Goal: Task Accomplishment & Management: Use online tool/utility

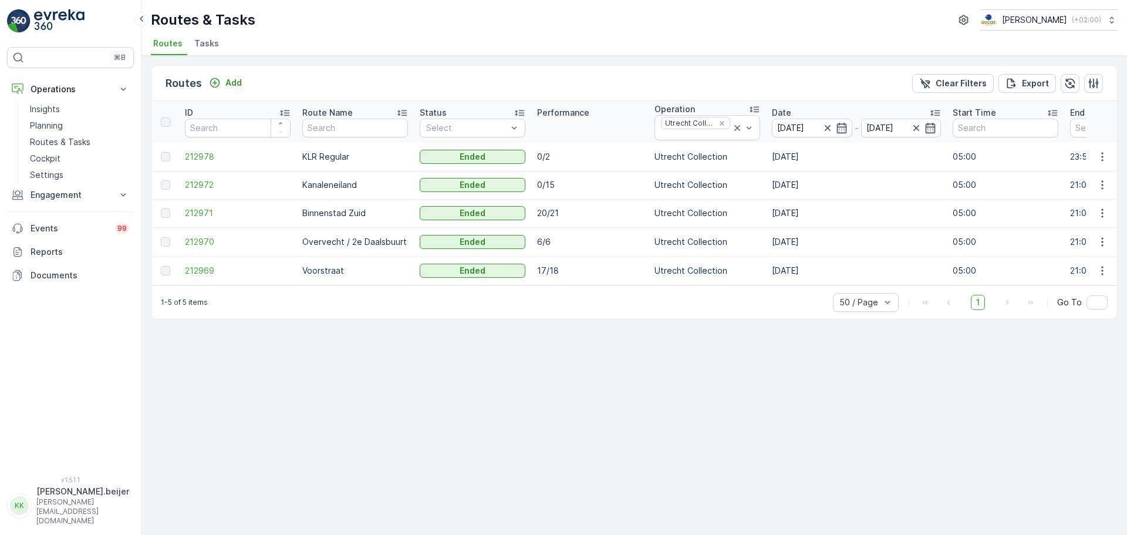
click at [208, 49] on li "Tasks" at bounding box center [208, 45] width 32 height 20
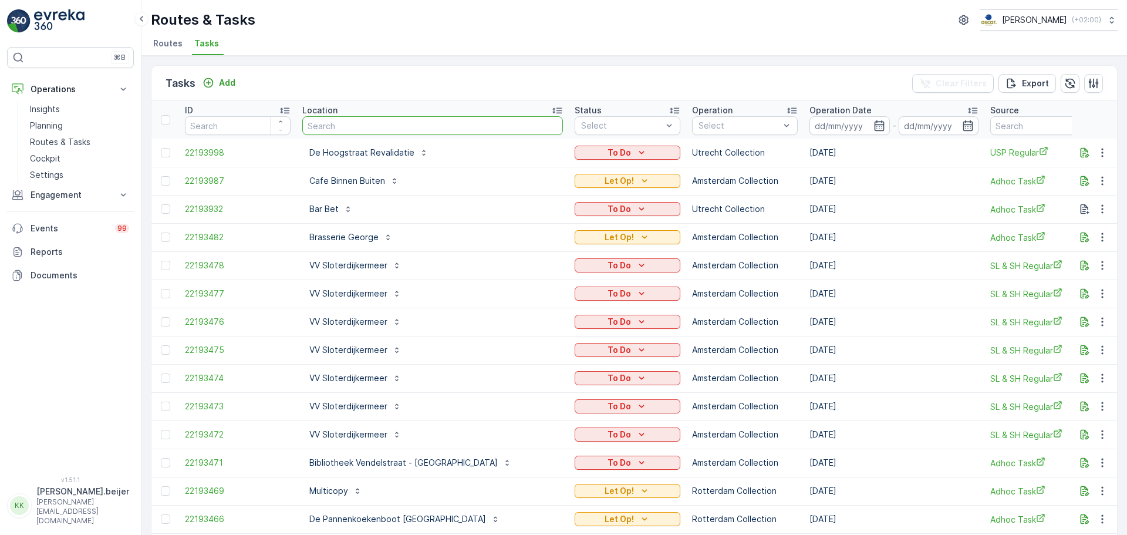
click at [350, 127] on input "text" at bounding box center [432, 125] width 261 height 19
type input "keuken"
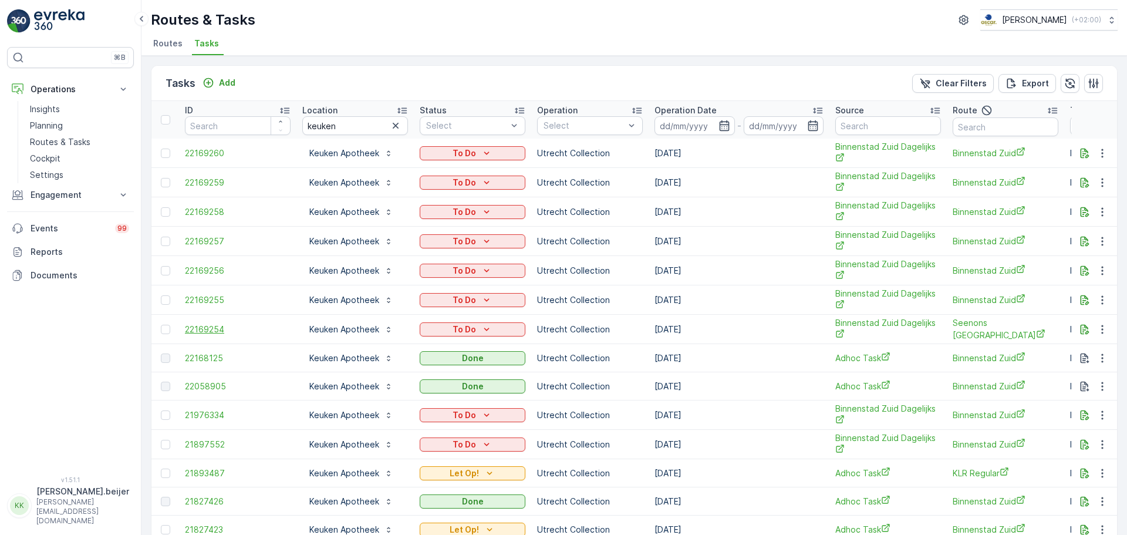
click at [207, 331] on span "22169254" at bounding box center [238, 329] width 106 height 12
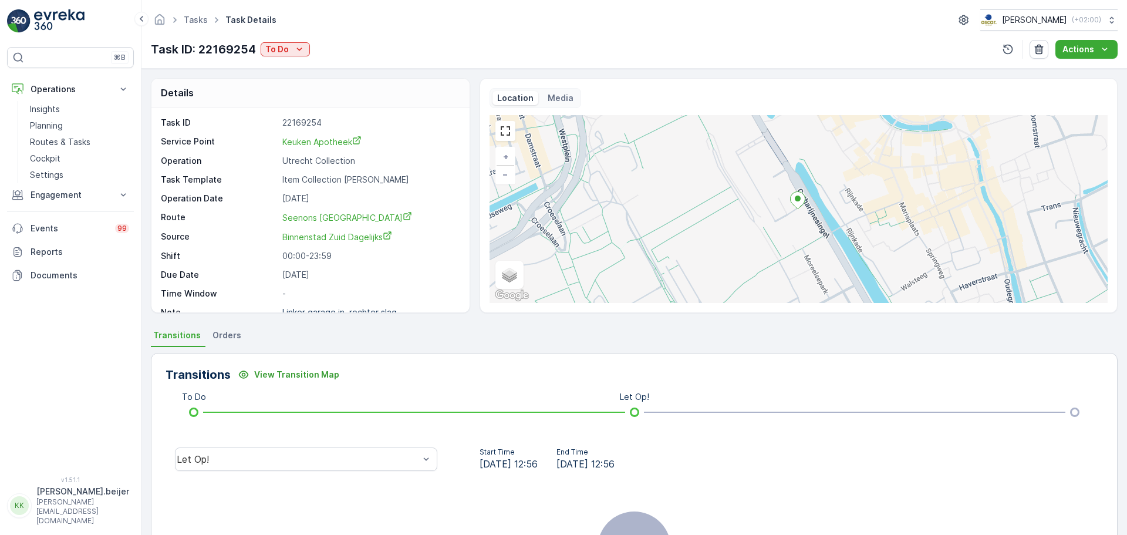
click at [238, 117] on p "Task ID" at bounding box center [219, 123] width 117 height 12
click at [205, 20] on link "Tasks" at bounding box center [196, 20] width 24 height 10
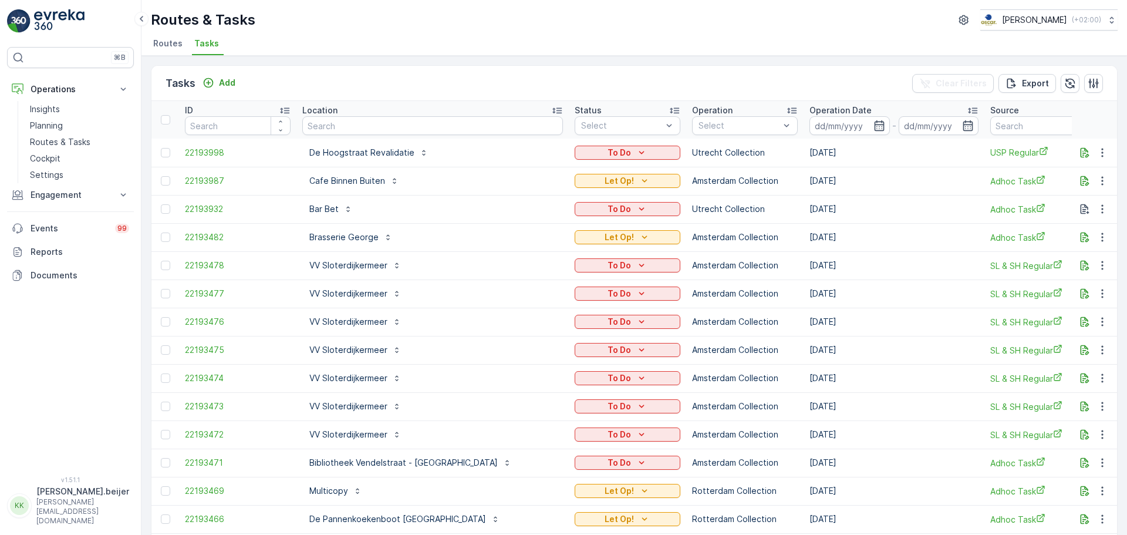
click at [168, 47] on span "Routes" at bounding box center [167, 44] width 29 height 12
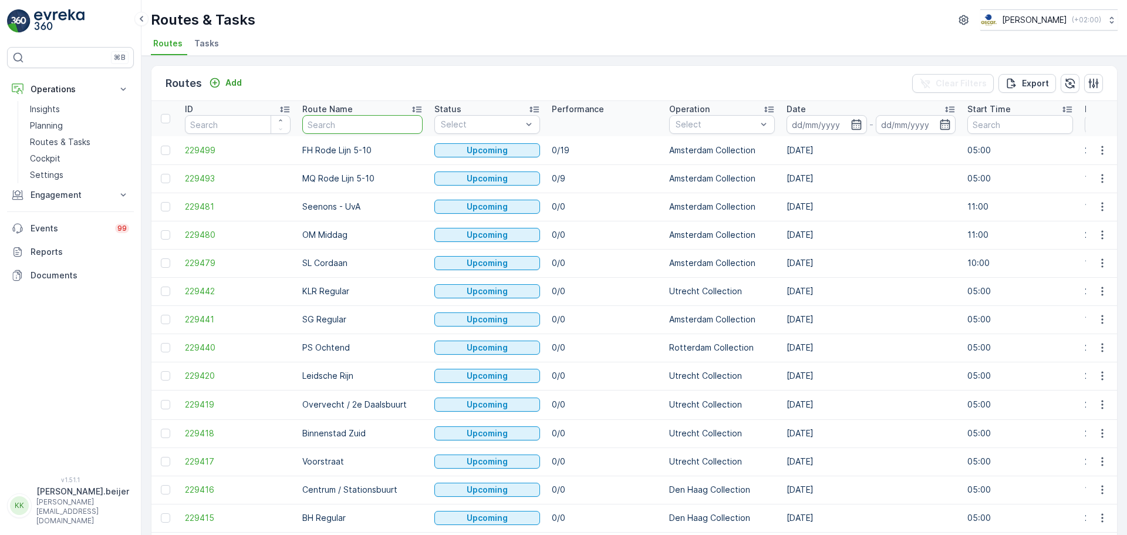
click at [352, 121] on input "text" at bounding box center [362, 124] width 120 height 19
type input "r"
type input "voor"
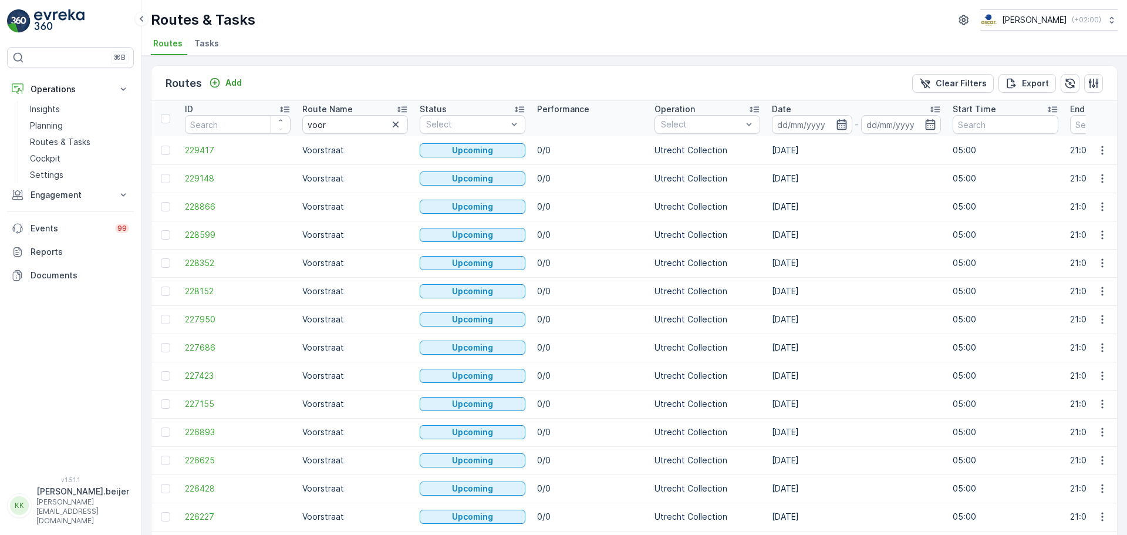
click at [839, 126] on icon "button" at bounding box center [842, 125] width 12 height 12
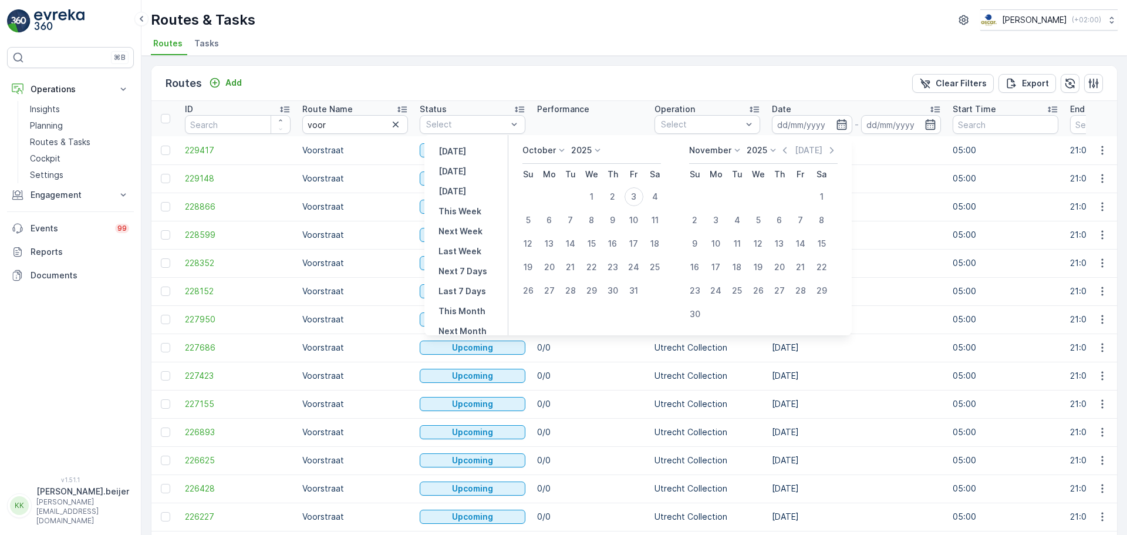
click at [475, 171] on div "[DATE] [DATE] [DATE] This Week Next Week Last Week Next 7 Days Last 7 Days This…" at bounding box center [466, 235] width 84 height 200
click at [459, 171] on p "[DATE]" at bounding box center [452, 171] width 28 height 12
type input "[DATE]"
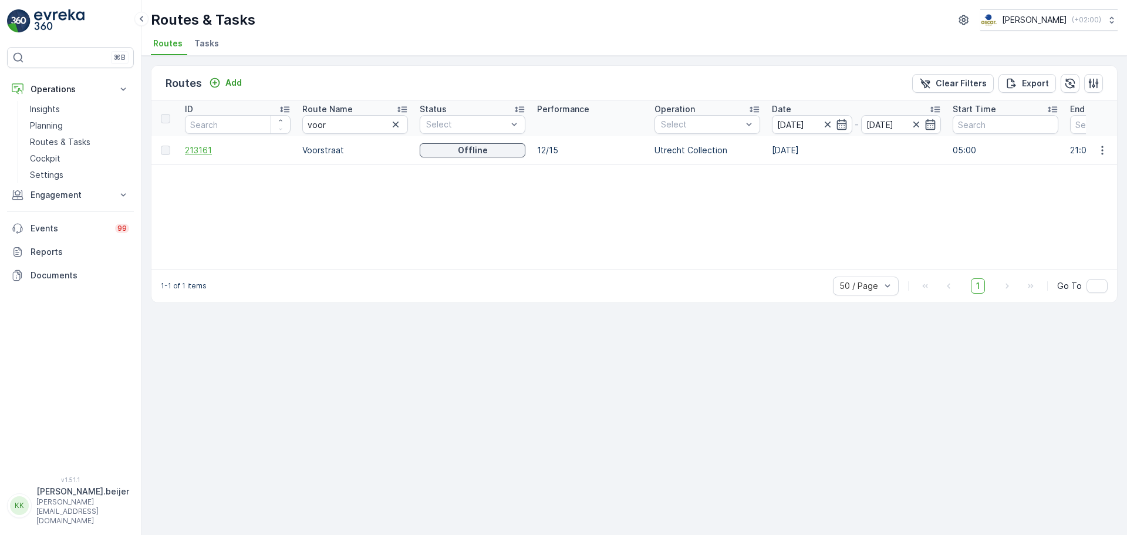
click at [195, 148] on span "213161" at bounding box center [238, 150] width 106 height 12
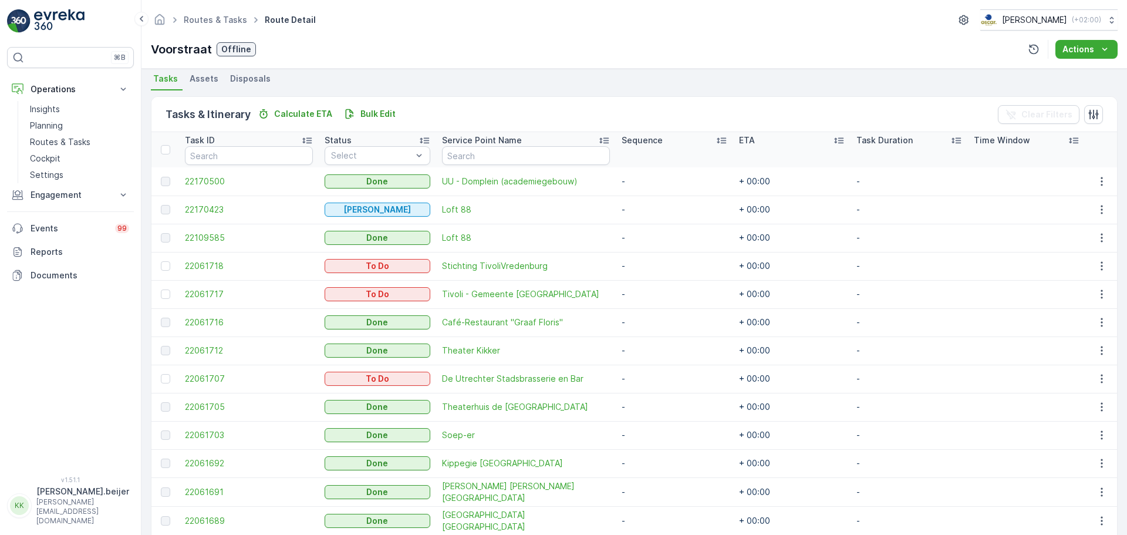
scroll to position [256, 0]
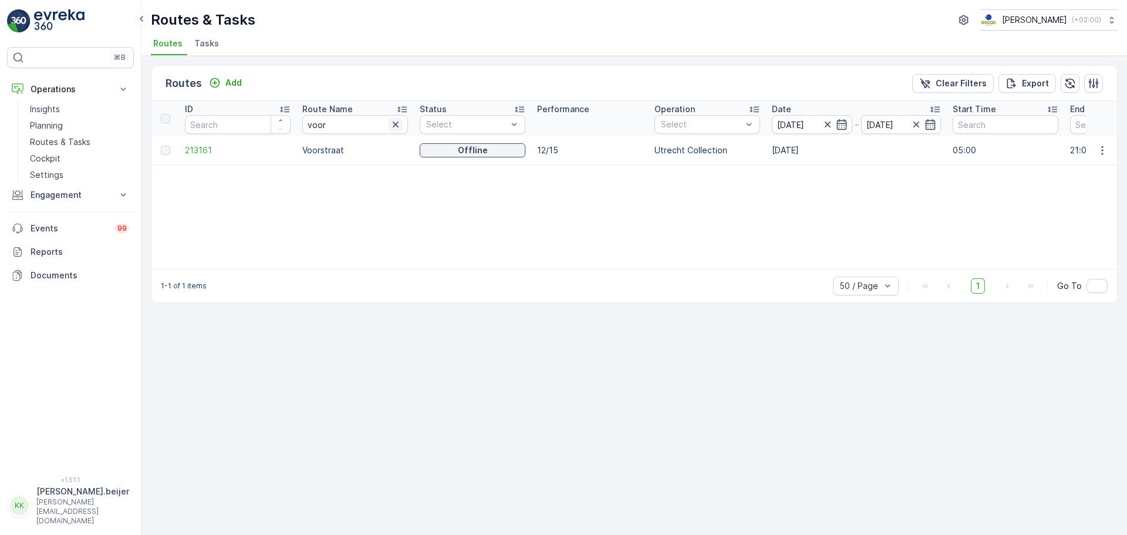
click at [396, 128] on icon "button" at bounding box center [396, 125] width 12 height 12
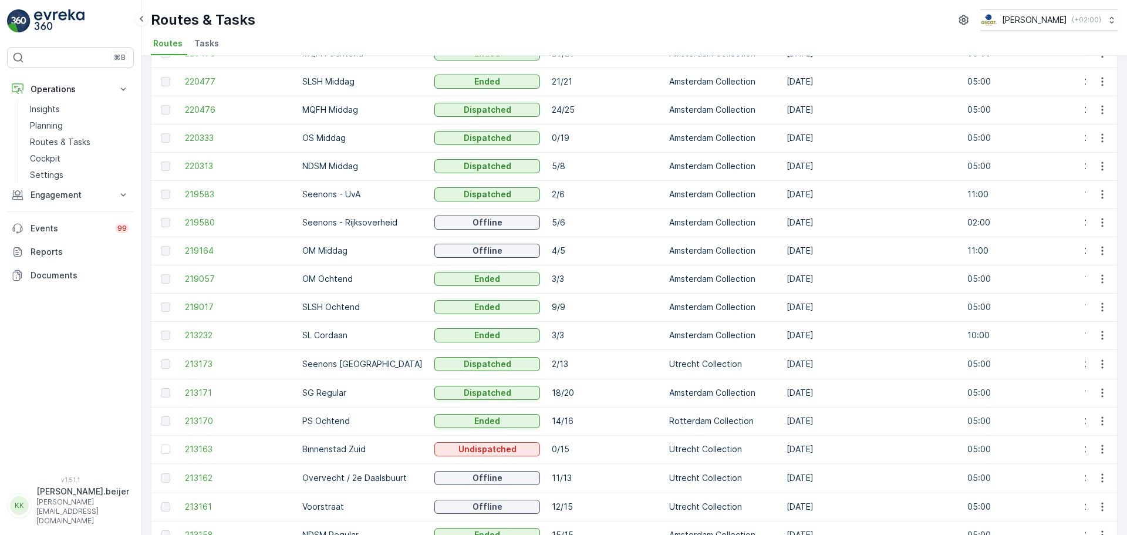
scroll to position [218, 0]
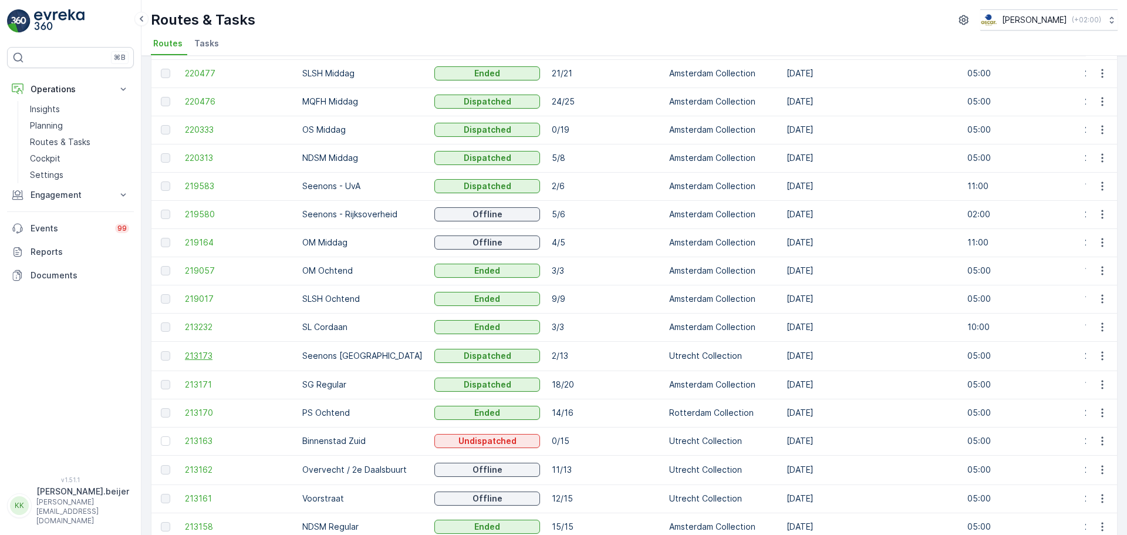
click at [198, 354] on span "213173" at bounding box center [238, 356] width 106 height 12
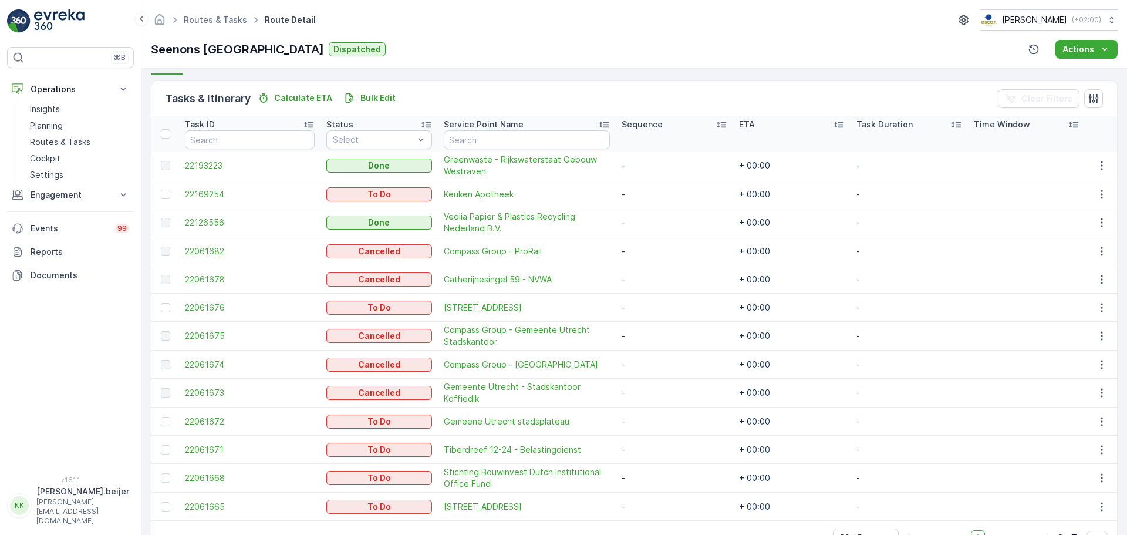
scroll to position [272, 0]
